Goal: Transaction & Acquisition: Purchase product/service

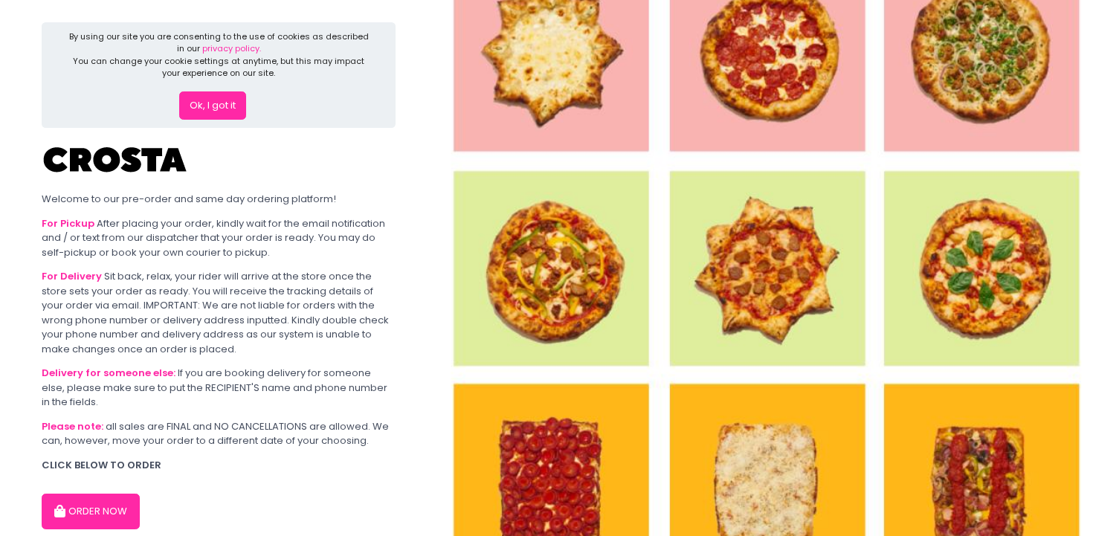
click at [225, 106] on button "Ok, I got it" at bounding box center [212, 105] width 67 height 28
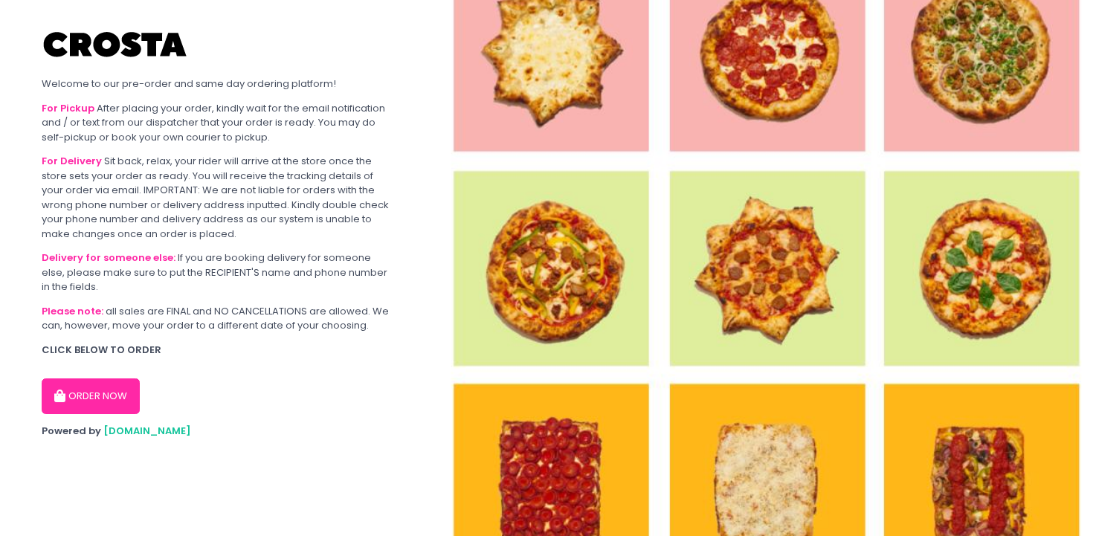
click at [109, 404] on button "ORDER NOW" at bounding box center [91, 396] width 98 height 36
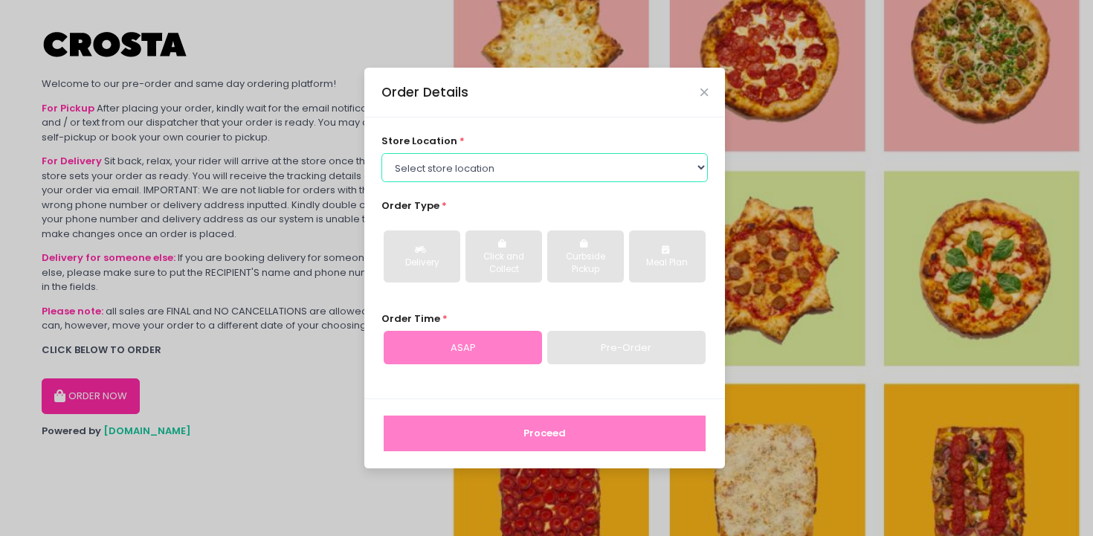
click at [503, 170] on select "Select store location Crosta Pizza - Salcedo Crosta Pizza - San Juan" at bounding box center [544, 167] width 327 height 28
select select "65090bae48156caed44a5eb4"
click at [381, 153] on select "Select store location Crosta Pizza - Salcedo Crosta Pizza - San Juan" at bounding box center [544, 167] width 327 height 28
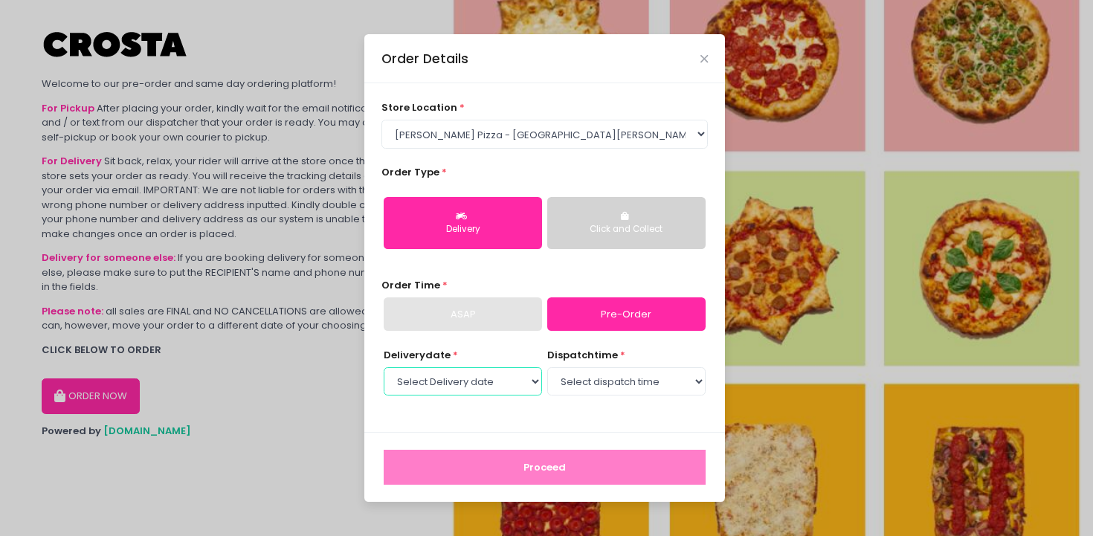
click at [514, 374] on select "Select Delivery date Tuesday, Sep 9th Wednesday, Sep 10th Thursday, Sep 11th Fr…" at bounding box center [463, 381] width 158 height 28
select select "2025-09-09"
click at [384, 367] on select "Select Delivery date Tuesday, Sep 9th Wednesday, Sep 10th Thursday, Sep 11th Fr…" at bounding box center [463, 381] width 158 height 28
select select "12:00"
click at [547, 367] on select "Select dispatch time 12:00 PM - 12:30 PM 12:30 PM - 01:00 PM 01:00 PM - 01:30 P…" at bounding box center [626, 381] width 158 height 28
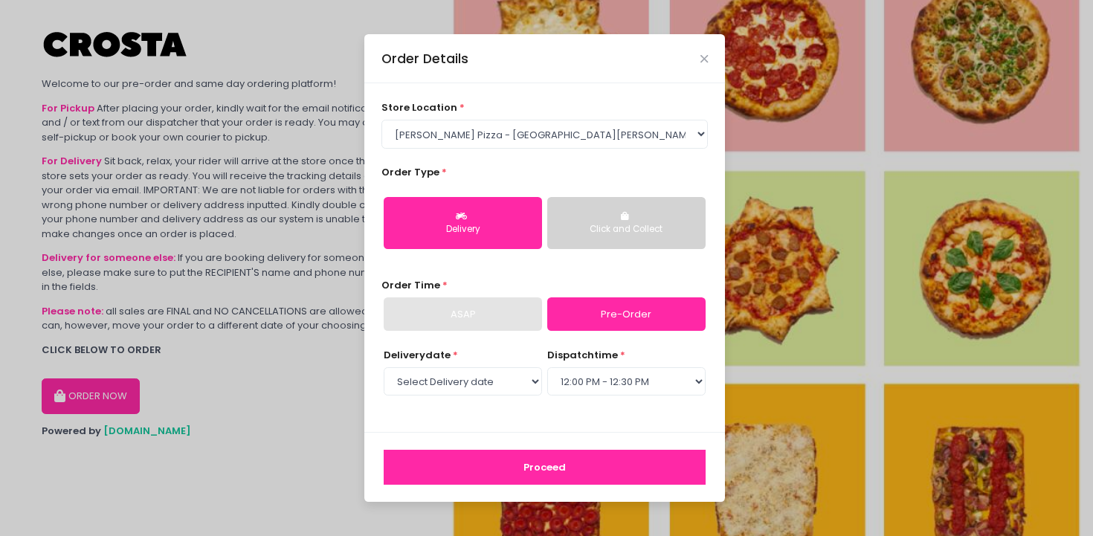
click at [569, 468] on button "Proceed" at bounding box center [545, 468] width 322 height 36
